Goal: Task Accomplishment & Management: Manage account settings

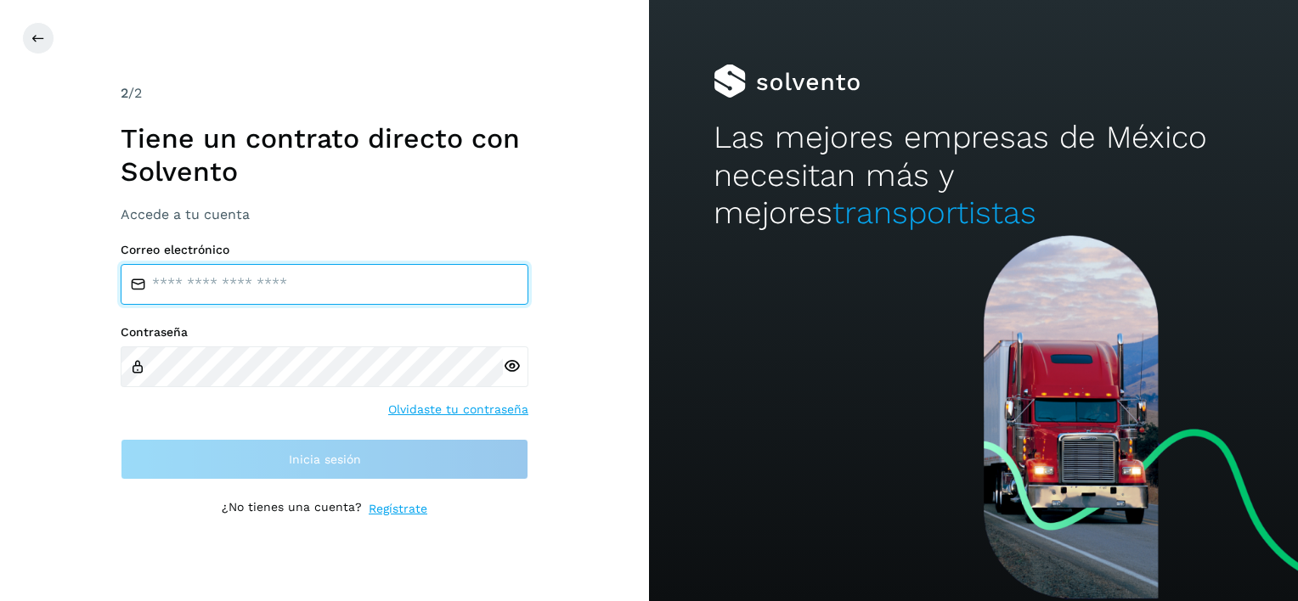
type input "**********"
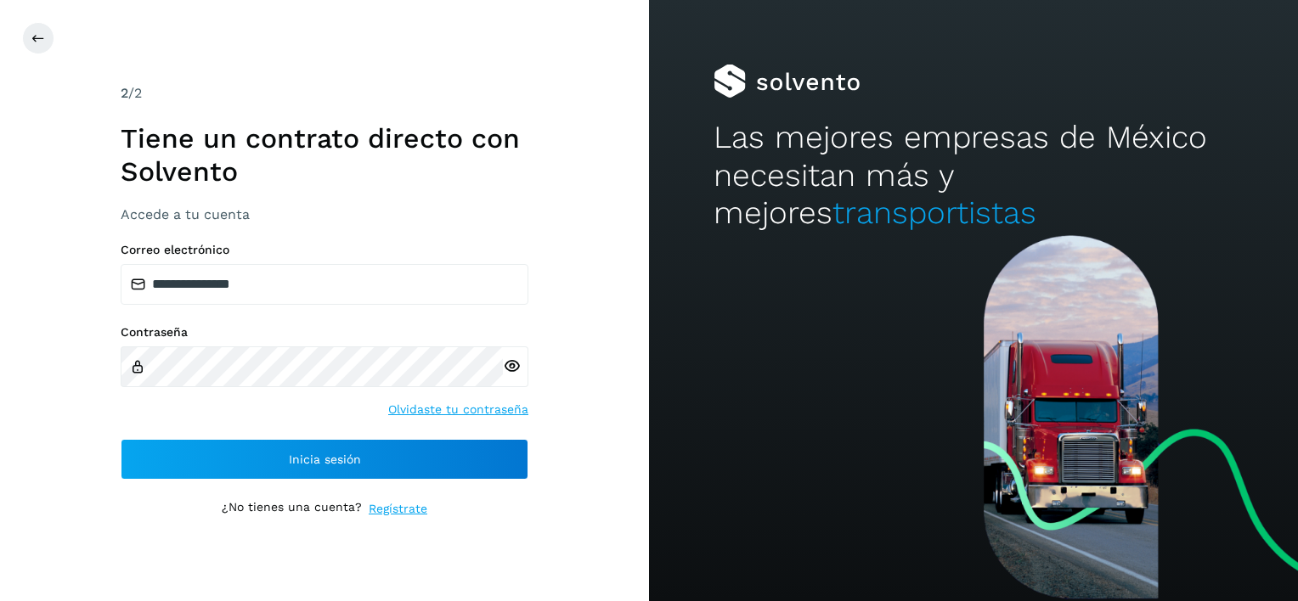
click at [444, 482] on div "**********" at bounding box center [325, 300] width 408 height 434
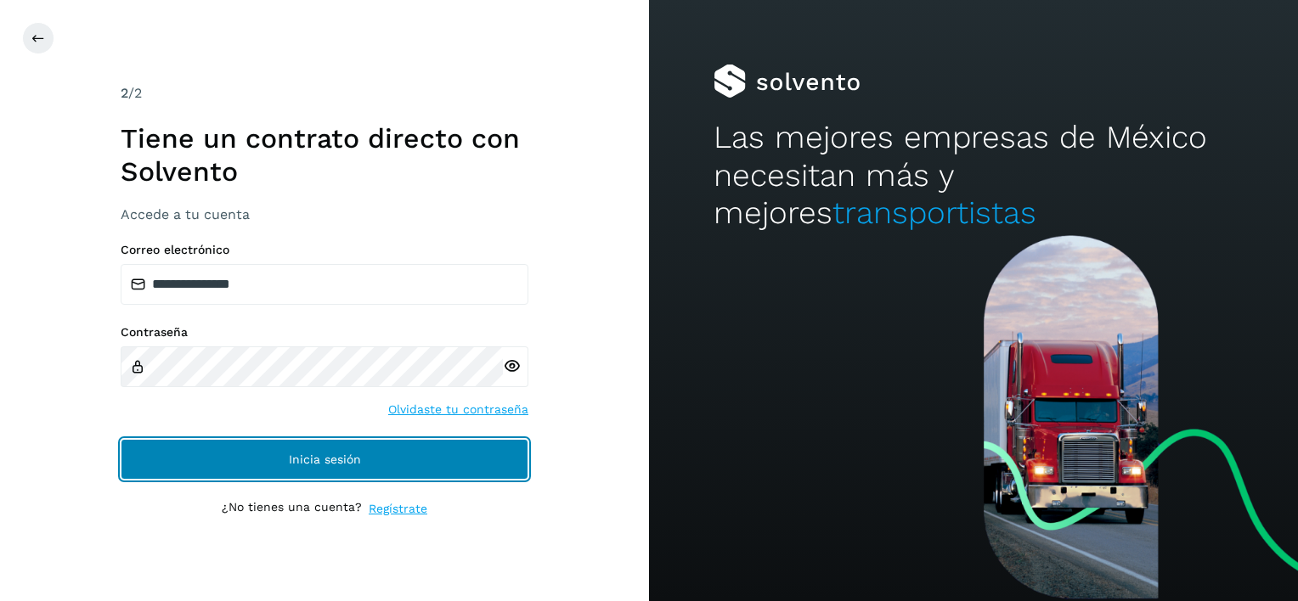
click at [440, 468] on button "Inicia sesión" at bounding box center [325, 459] width 408 height 41
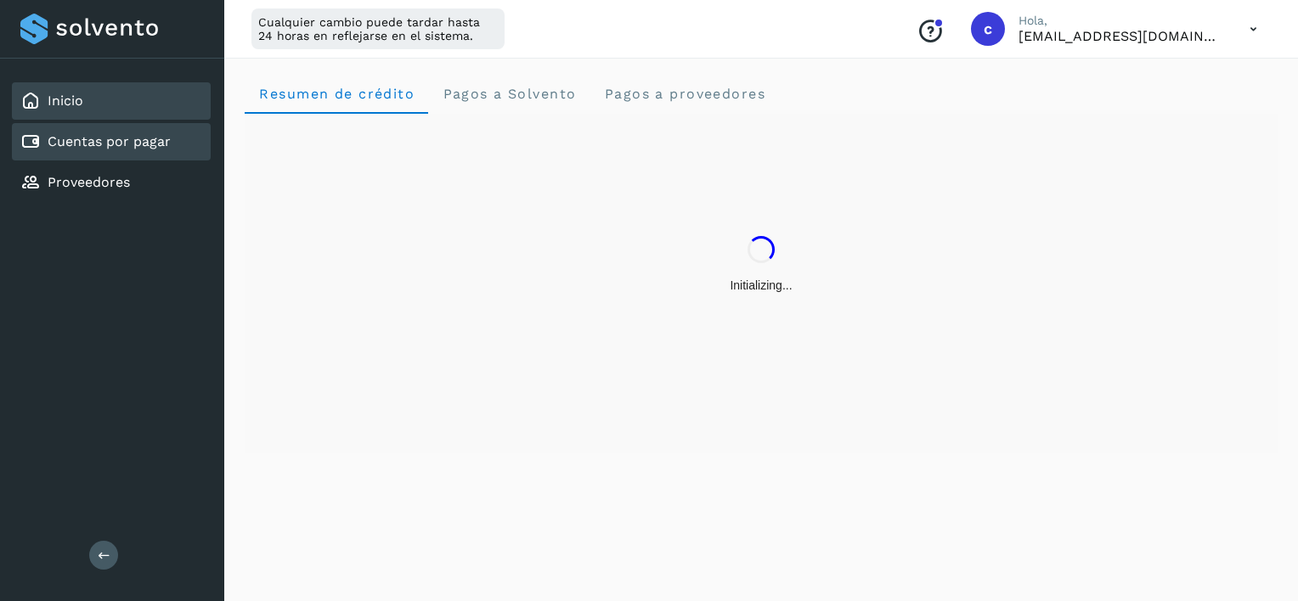
click at [103, 147] on link "Cuentas por pagar" at bounding box center [109, 141] width 123 height 16
